Goal: Use online tool/utility: Utilize a website feature to perform a specific function

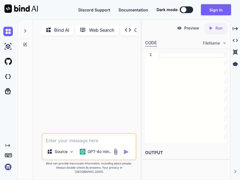
type textarea "x"
type textarea "Make a simple program"
type textarea "x"
click at [78, 144] on textarea "Make a simple program" at bounding box center [88, 139] width 93 height 10
type textarea "Make a simple hprogram"
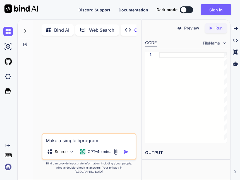
type textarea "x"
type textarea "Make a simple htprogram"
type textarea "x"
type textarea "Make a simple htmprogram"
type textarea "x"
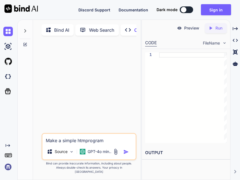
type textarea "Make a simple htmlprogram"
type textarea "x"
type textarea "Make a simple html program"
type textarea "x"
click at [113, 150] on div "Make a simple html program Source GPT-4o min.." at bounding box center [89, 146] width 95 height 27
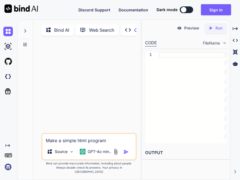
click at [106, 144] on textarea "Make a simple html program" at bounding box center [88, 139] width 93 height 10
type textarea "Make a simple html program"
type textarea "x"
type textarea "Make a simple html program of a spinning Red Cube"
type textarea "x"
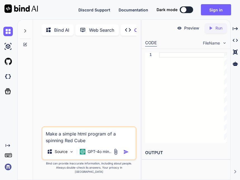
type textarea "Make a simple html program of a spinning Red Cube"
type textarea "x"
type textarea "Make a simple html program of a spinning Red Cube that once you click on"
type textarea "x"
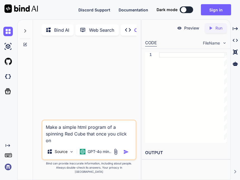
type textarea "Make a simple html program of a spinning Red Cube that once you click on"
type textarea "x"
type textarea "Make a simple html program of a spinning Red Cube that once you click on rotate"
type textarea "x"
type textarea "Make a simple html program of a spinning Red Cube that once you click on rotates"
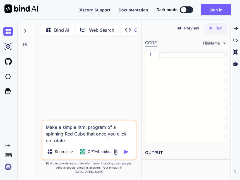
type textarea "x"
type textarea "Make a simple html program of a spinning Red Cube that once you click on rotates"
type textarea "x"
type textarea "Make a simple html program of a spinning Red Cube that once you click on rotate…"
type textarea "x"
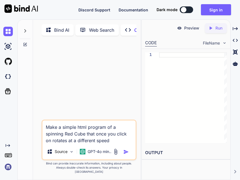
type textarea "Make a simple html program of a spinning Red Cube that once you click on rotate…"
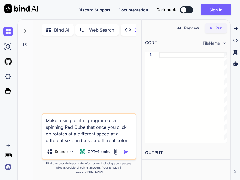
type textarea "x"
type textarea "Make a simple html program of a spinning Red Cube that once you click on rotate…"
type textarea "x"
type textarea "Make a simple html program of a spinning Red Cube that once you click on rotate…"
type textarea "x"
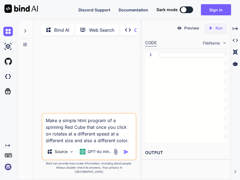
type textarea "Make a simple html program of a spinning Red Cube that once you click on rotate…"
type textarea "x"
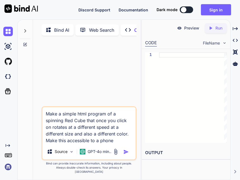
type textarea "Make a simple html program of a spinning Red Cube that once you click on rotate…"
type textarea "x"
type textarea "Make a simple html program of a spinning Red Cube that once you click on rotate…"
type textarea "x"
type textarea "Make a simple html program of a spinning Red Cube that once you click on rotate…"
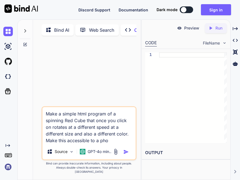
type textarea "x"
type textarea "Make a simple html program of a spinning Red Cube that once you click on rotate…"
type textarea "x"
type textarea "Make a simple html program of a spinning Red Cube that once you click on rotate…"
type textarea "x"
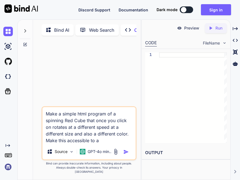
type textarea "Make a simple html program of a spinning Red Cube that once you click on rotate…"
type textarea "x"
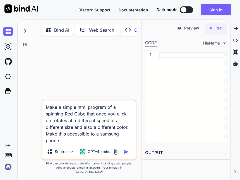
type textarea "Make a simple html program of a spinning Red Cube that once you click on rotate…"
type textarea "x"
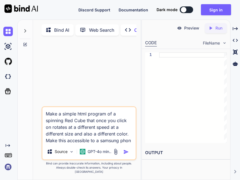
type textarea "Make a simple html program of a spinning Red Cube that once you click on rotate…"
type textarea "x"
type textarea "Make a simple html program of a spinning Red Cube that once you click on rotate…"
type textarea "x"
type textarea "Make a simple html program of a spinning Red Cube that once you click on rotate…"
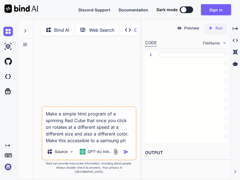
type textarea "x"
type textarea "Make a simple html program of a spinning Red Cube that once you click on rotate…"
type textarea "x"
type textarea "Make a simple html program of a spinning Red Cube that once you click on rotate…"
type textarea "x"
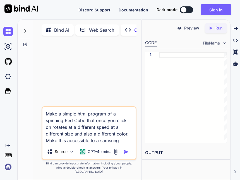
type textarea "Make a simple html program of a spinning Red Cube that once you click on rotate…"
type textarea "x"
type textarea "Make a simple html program of a spinning Red Cube that once you click on rotate…"
type textarea "x"
type textarea "Make a simple html program of a spinning Red Cube that once you click on rotate…"
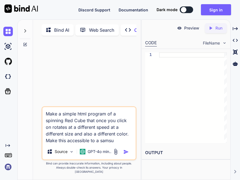
type textarea "x"
type textarea "Make a simple html program of a spinning Red Cube that once you click on rotate…"
type textarea "x"
type textarea "Make a simple html program of a spinning Red Cube that once you click on rotate…"
type textarea "x"
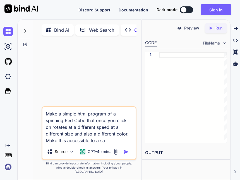
type textarea "Make a simple html program of a spinning Red Cube that once you click on rotate…"
type textarea "x"
type textarea "Make a simple html program of a spinning Red Cube that once you click on rotate…"
type textarea "x"
type textarea "Make a simple html program of a spinning Red Cube that once you click on rotate…"
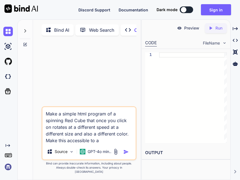
type textarea "x"
type textarea "Make a simple html program of a spinning Red Cube that once you click on rotate…"
type textarea "x"
type textarea "Make a simple html program of a spinning Red Cube that once you click on rotate…"
type textarea "x"
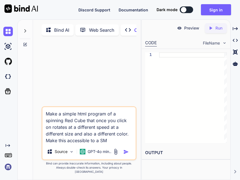
type textarea "Make a simple html program of a spinning Red Cube that once you click on rotate…"
type textarea "x"
type textarea "Make a simple html program of a spinning Red Cube that once you click on rotate…"
type textarea "x"
type textarea "Make a simple html program of a spinning Red Cube that once you click on rotate…"
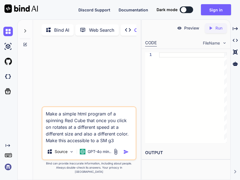
type textarea "x"
type textarea "Make a simple html program of a spinning Red Cube that once you click on rotate…"
type textarea "x"
type textarea "Make a simple html program of a spinning Red Cube that once you click on rotate…"
type textarea "x"
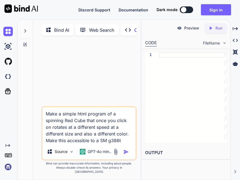
type textarea "Make a simple html program of a spinning Red Cube that once you click on rotate…"
type textarea "x"
type textarea "Make a simple html program of a spinning Red Cube that once you click on rotate…"
type textarea "x"
type textarea "Make a simple html program of a spinning Red Cube that once you click on rotate…"
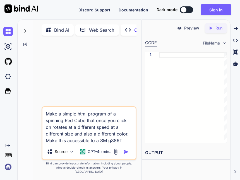
type textarea "x"
type textarea "Make a simple html program of a spinning Red Cube that once you click on rotate…"
type textarea "x"
click at [126, 144] on textarea "Make a simple html program of a spinning Red Cube that once you click on rotate…" at bounding box center [88, 125] width 93 height 37
type textarea "Make a simple html program of a spinning Red Cube that once you click on rotate…"
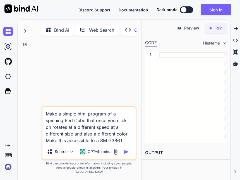
type textarea "x"
type textarea "Make a simple html program of a spinning Red Cube that once you click on rotate…"
type textarea "x"
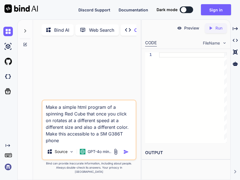
type textarea "Make a simple html program of a spinning Red Cube that once you click on rotate…"
drag, startPoint x: 169, startPoint y: 82, endPoint x: 220, endPoint y: 138, distance: 75.8
click at [220, 138] on div at bounding box center [193, 97] width 68 height 91
click at [125, 155] on img "button" at bounding box center [126, 152] width 6 height 6
type textarea "x"
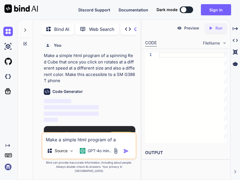
click at [69, 79] on p "Make a simple html program of a spinning Red Cube that once you click on rotate…" at bounding box center [89, 69] width 91 height 32
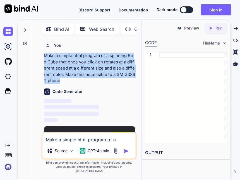
drag, startPoint x: 68, startPoint y: 79, endPoint x: 44, endPoint y: 55, distance: 33.3
click at [44, 55] on p "Make a simple html program of a spinning Red Cube that once you click on rotate…" at bounding box center [89, 69] width 91 height 32
copy p "Make a simple html program of a spinning Red Cube that once you click on rotate…"
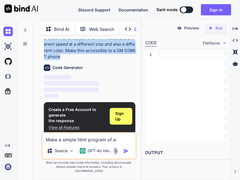
scroll to position [25, 0]
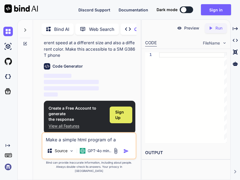
click at [122, 111] on span "Sign Up" at bounding box center [120, 115] width 11 height 11
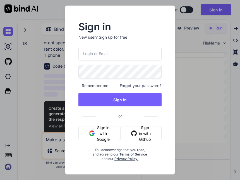
type input "[EMAIL_ADDRESS][DOMAIN_NAME]"
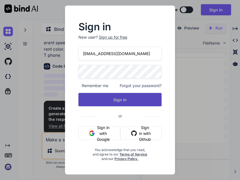
click at [129, 104] on button "Sign In" at bounding box center [119, 99] width 83 height 13
click at [129, 102] on button "Sign In" at bounding box center [119, 99] width 83 height 13
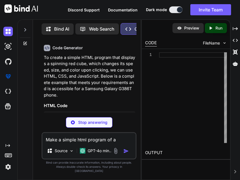
scroll to position [45, 0]
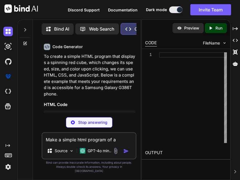
type textarea "x"
type textarea "cube.style.backgroundColor = color; cube.style.animationDuration = speed + 's';…"
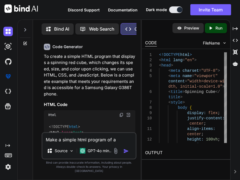
type textarea "x"
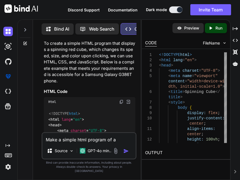
click at [122, 103] on img at bounding box center [121, 102] width 4 height 4
click at [98, 147] on div "Make a simple html program of a spinning Red Cube that once you click on rotate…" at bounding box center [89, 145] width 95 height 27
click at [97, 143] on textarea "Make a simple html program of a spinning Red Cube that once you click on rotate…" at bounding box center [88, 138] width 93 height 10
type textarea "First of all it's not cute"
type textarea "x"
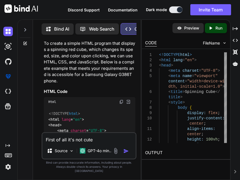
type textarea "First of all it's not cut"
type textarea "x"
type textarea "First of all it's not cu"
type textarea "x"
type textarea "First of all it's not c"
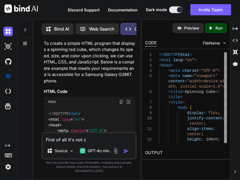
type textarea "x"
type textarea "First of all it's not"
type textarea "x"
type textarea "First of all it's not a"
type textarea "x"
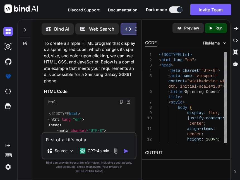
type textarea "First of all it's not a"
type textarea "x"
type textarea "First of all it's not a c"
type textarea "x"
type textarea "First of all it's not a cu"
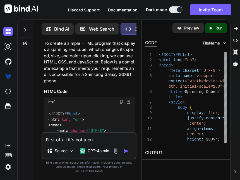
type textarea "x"
type textarea "First of all it's not a cub"
type textarea "x"
type textarea "First of all it's not a cube"
type textarea "x"
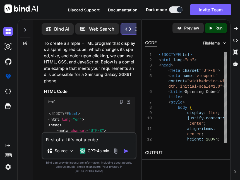
type textarea "First of all it's not a cube"
type textarea "x"
drag, startPoint x: 67, startPoint y: 146, endPoint x: 0, endPoint y: 159, distance: 68.6
click at [0, 159] on div "Created with Pixso. Bind AI Web Search Created with Pixso. Code Generator You M…" at bounding box center [120, 100] width 240 height 161
type textarea "it's not a cube"
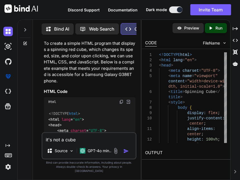
type textarea "x"
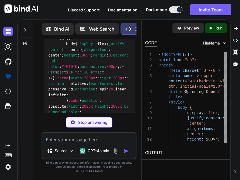
scroll to position [863, 0]
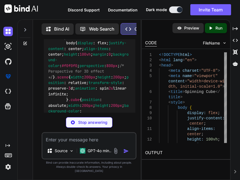
type textarea "x"
type textarea "face.style.height = size + 'px'; }); }); </script> </body> </html>"
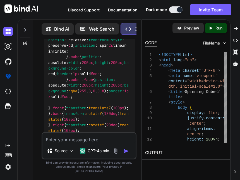
scroll to position [908, 0]
